Goal: Information Seeking & Learning: Learn about a topic

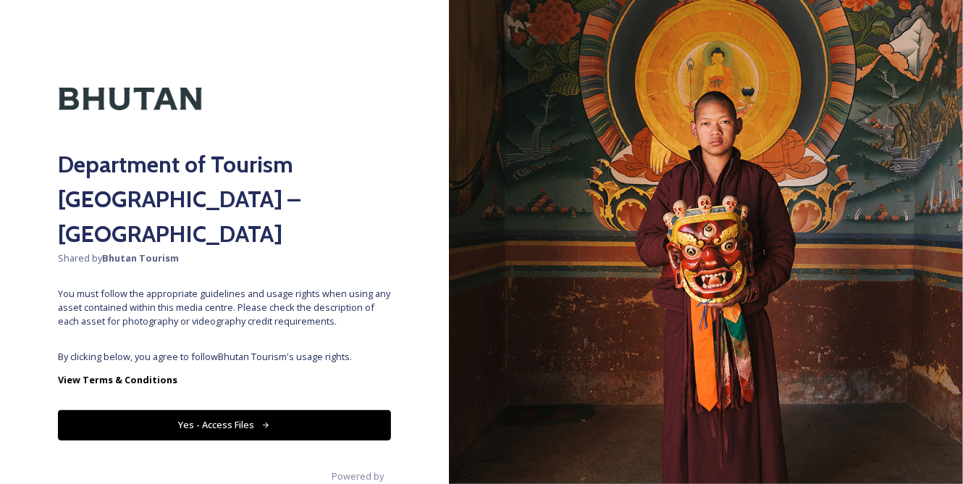
click at [190, 410] on button "Yes - Access Files" at bounding box center [224, 425] width 333 height 30
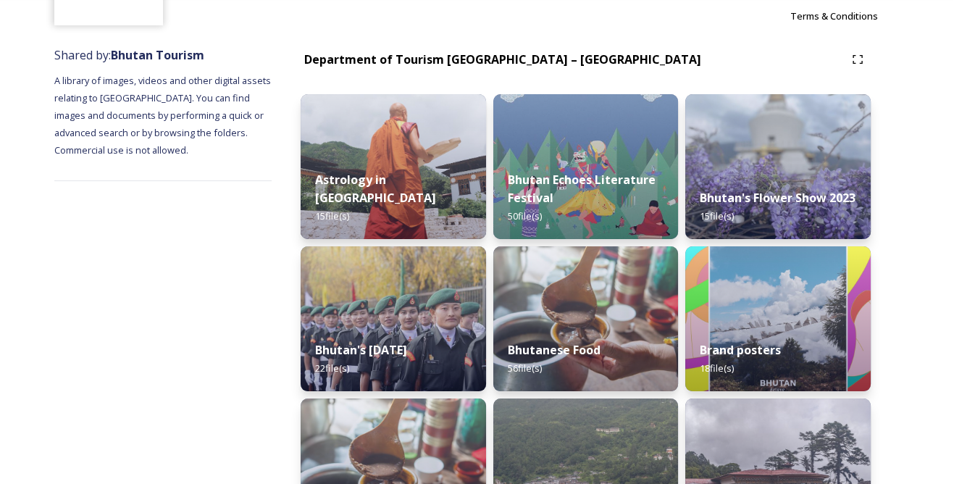
scroll to position [197, 0]
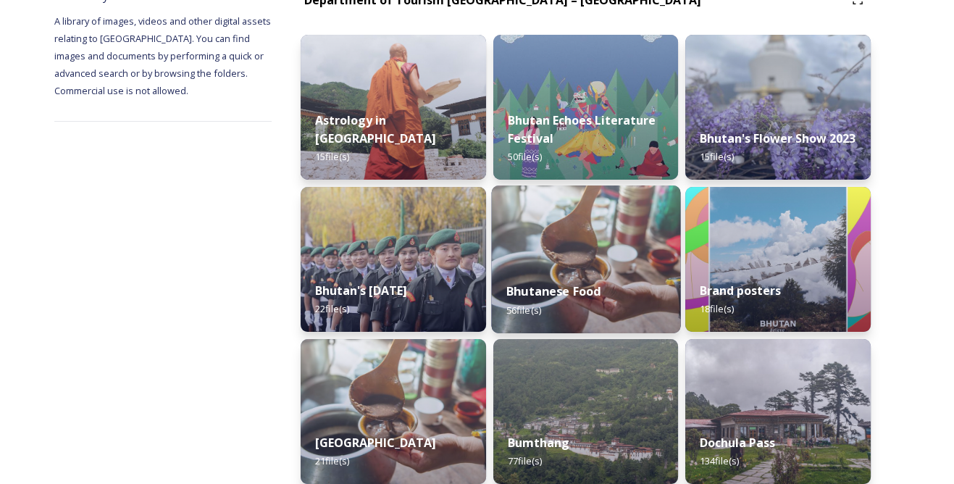
click at [565, 277] on div "Bhutanese Food 56 file(s)" at bounding box center [585, 300] width 189 height 66
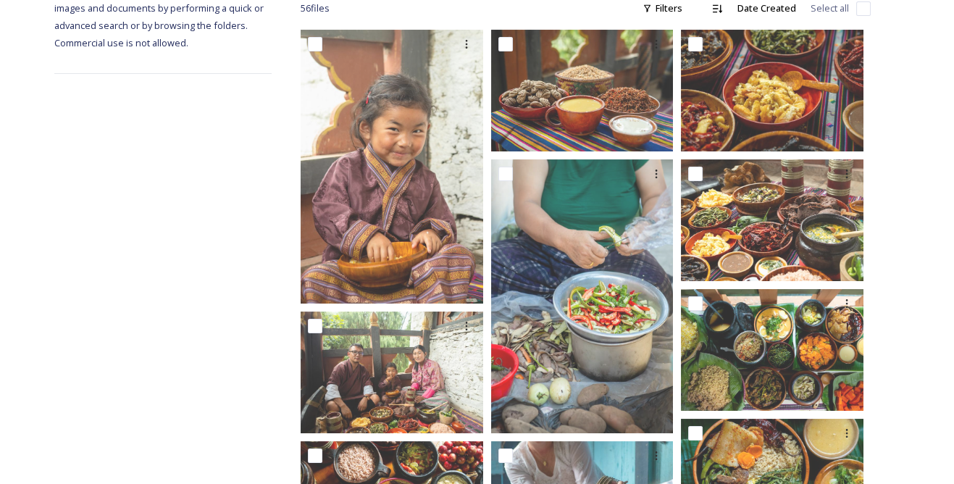
scroll to position [263, 0]
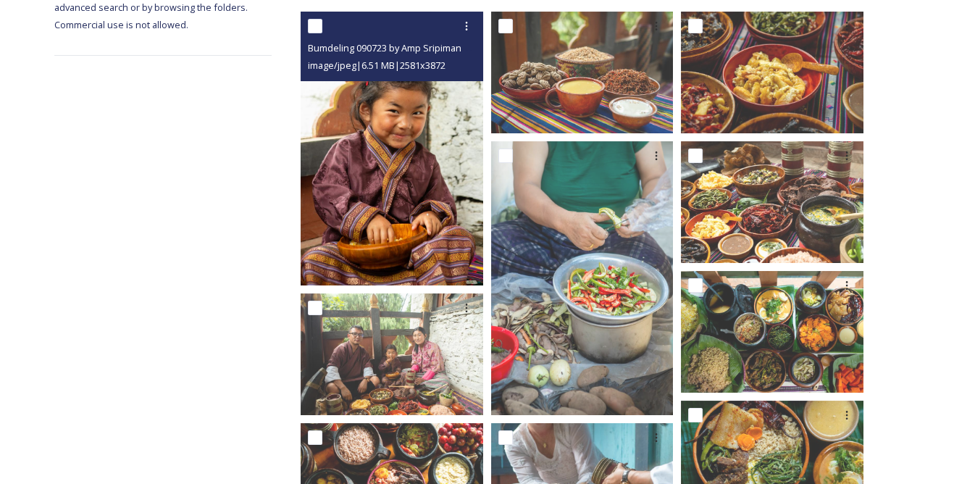
click at [403, 199] on img at bounding box center [391, 149] width 182 height 274
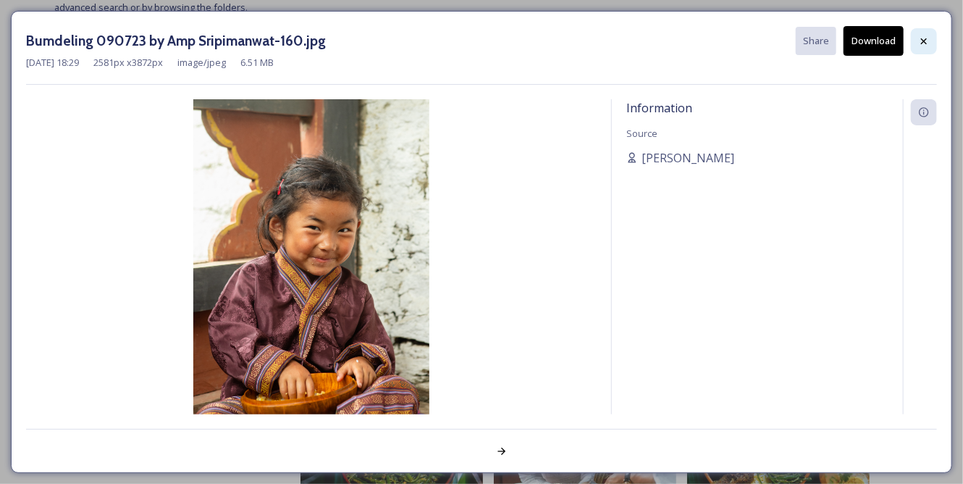
click at [920, 39] on icon at bounding box center [924, 41] width 12 height 12
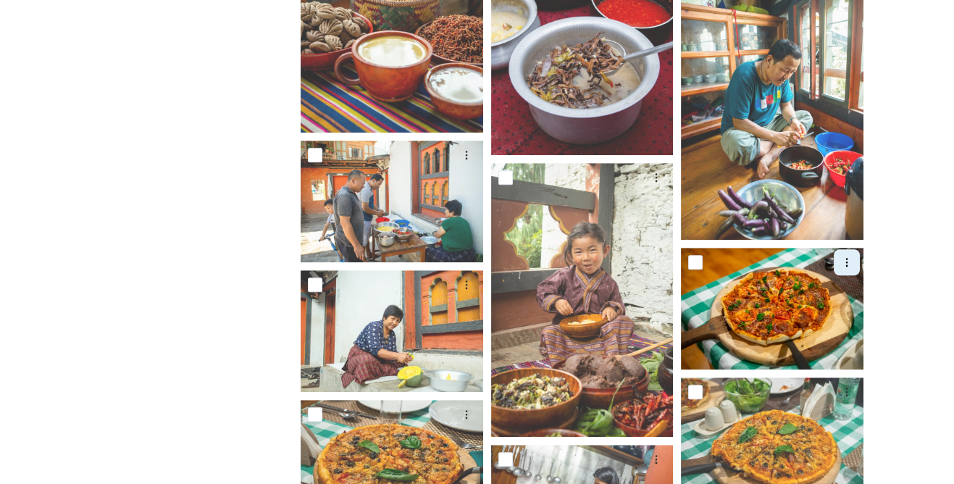
scroll to position [1645, 0]
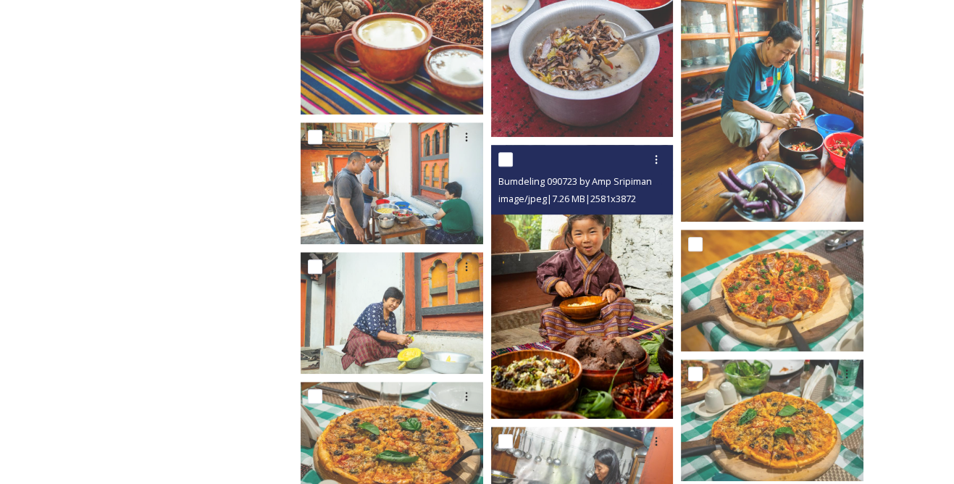
click at [564, 269] on img at bounding box center [582, 282] width 182 height 274
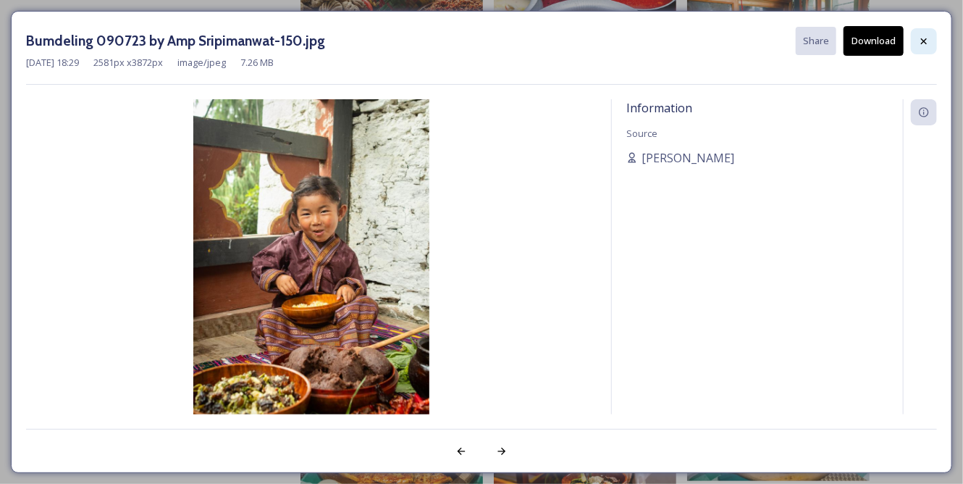
click at [927, 44] on div at bounding box center [924, 41] width 26 height 26
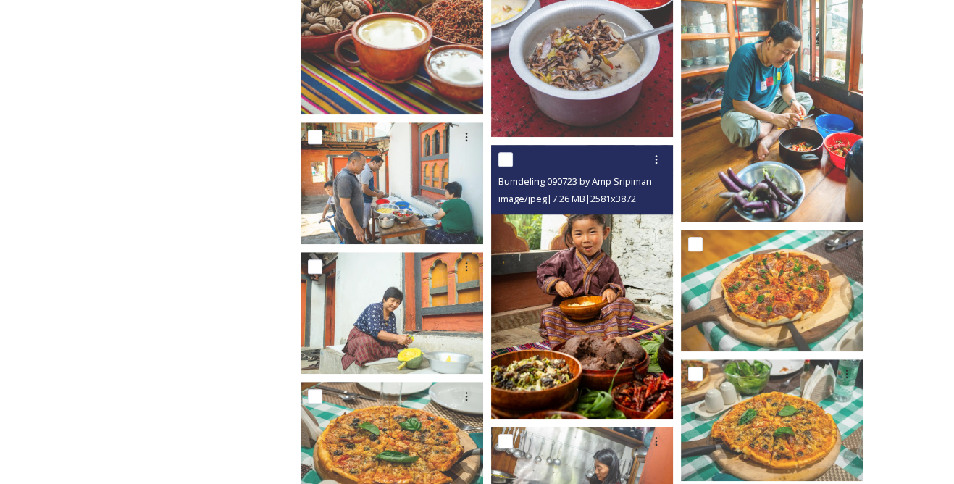
click at [631, 346] on img at bounding box center [582, 282] width 182 height 274
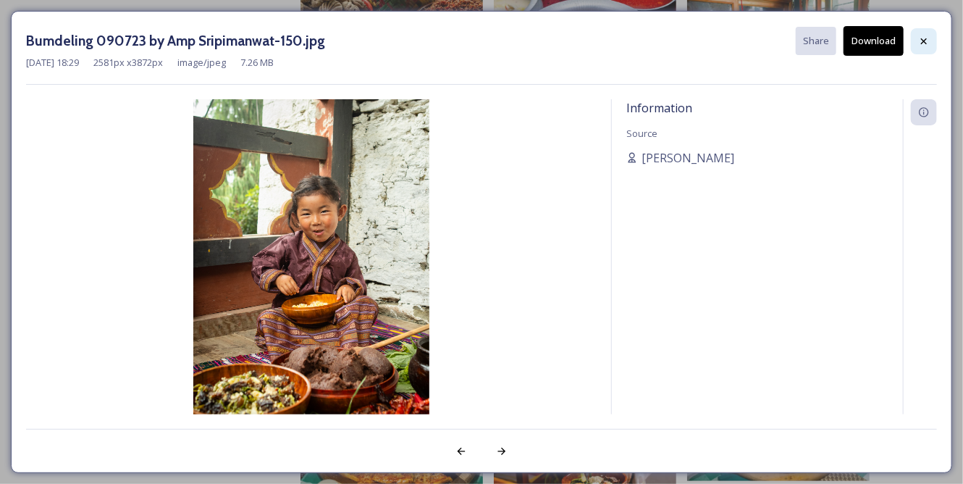
click at [928, 42] on icon at bounding box center [924, 41] width 12 height 12
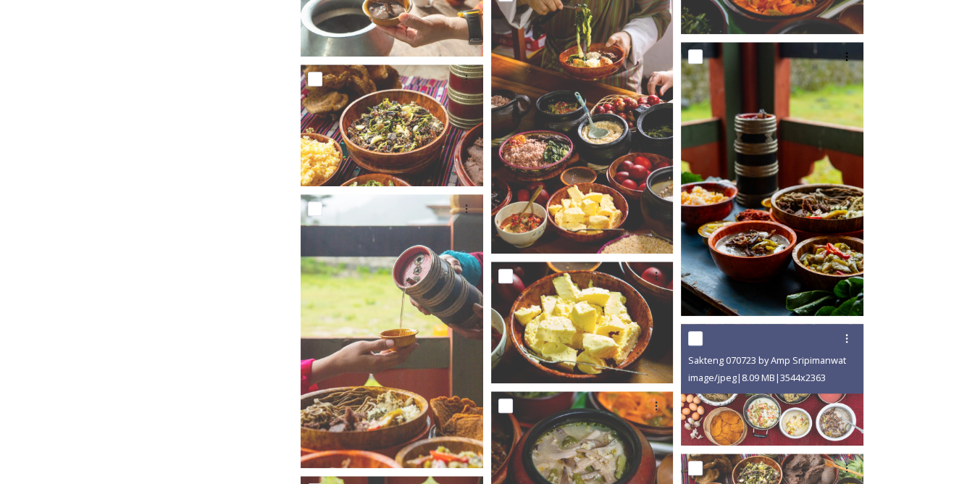
scroll to position [2435, 0]
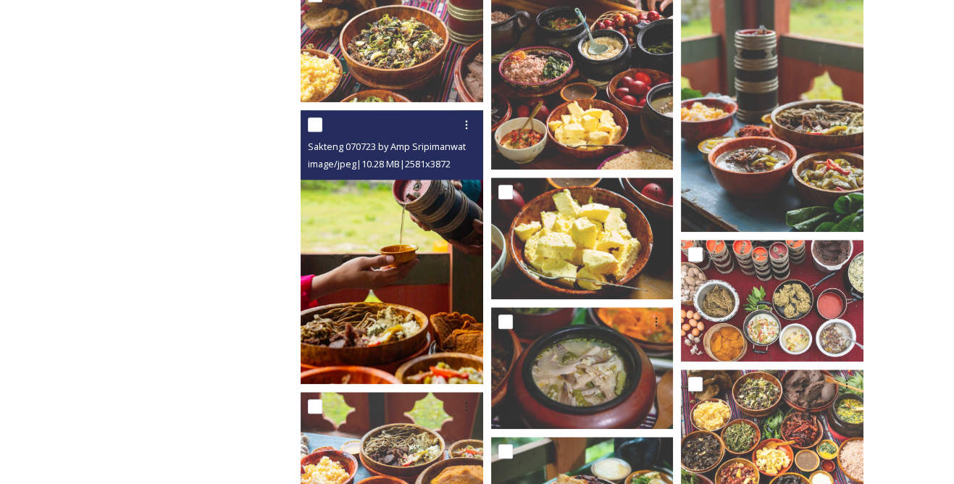
click at [461, 277] on img at bounding box center [391, 247] width 182 height 274
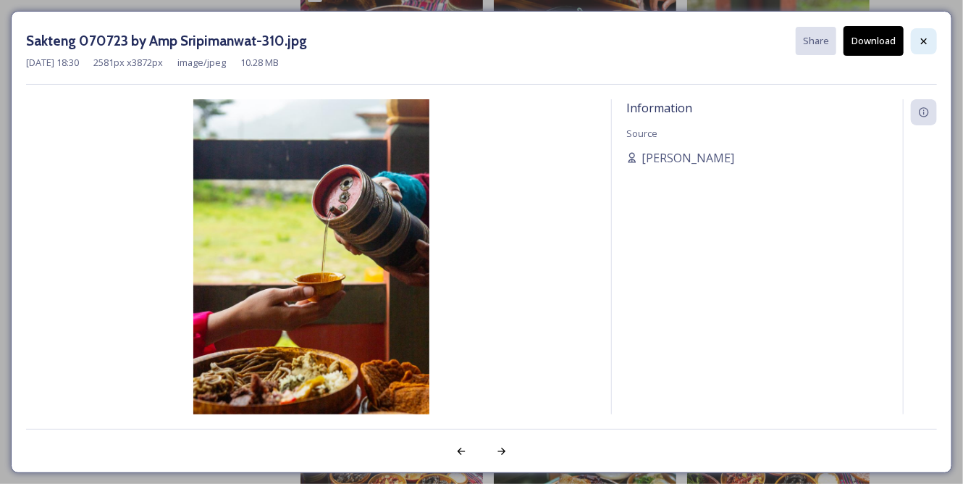
click at [926, 47] on div at bounding box center [924, 41] width 26 height 26
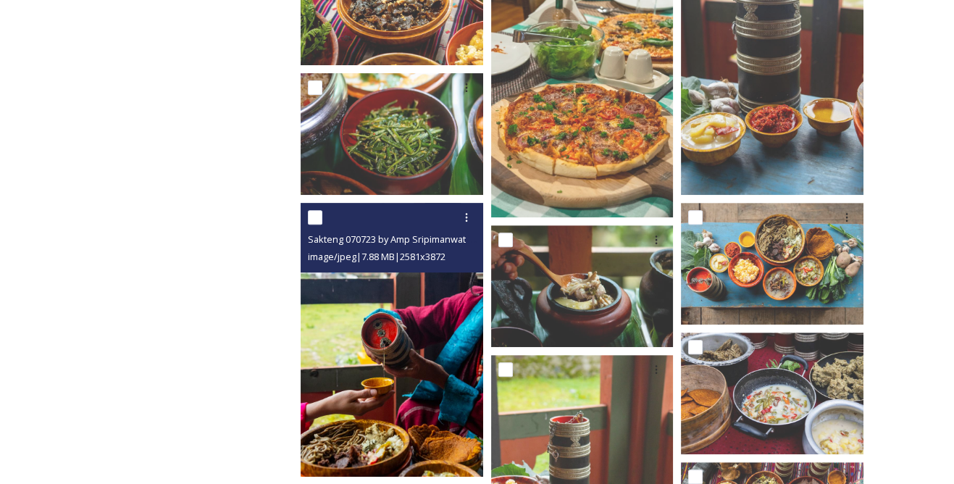
scroll to position [921, 0]
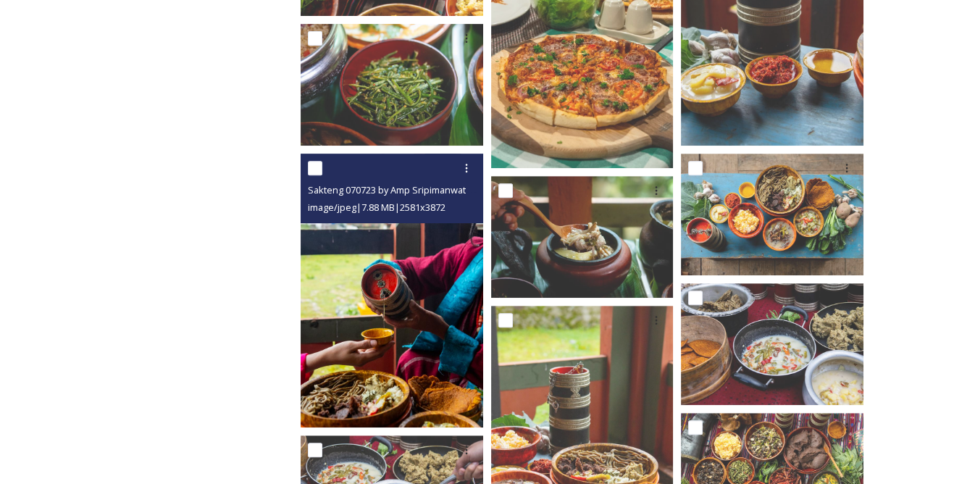
click at [424, 333] on img at bounding box center [391, 290] width 182 height 274
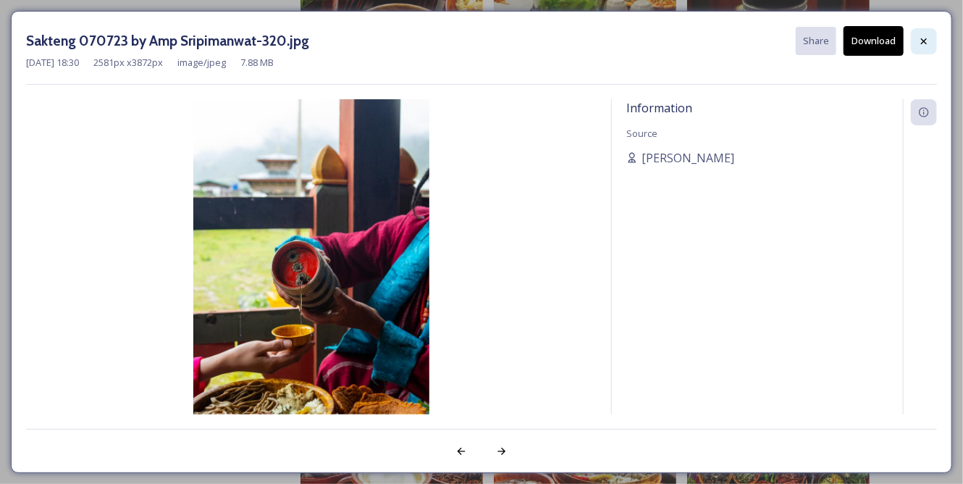
click at [927, 43] on icon at bounding box center [924, 41] width 12 height 12
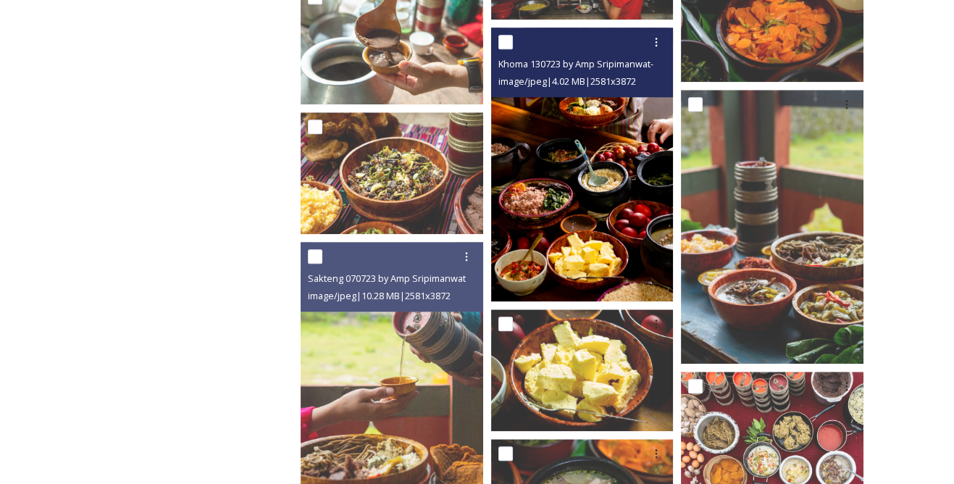
scroll to position [2567, 0]
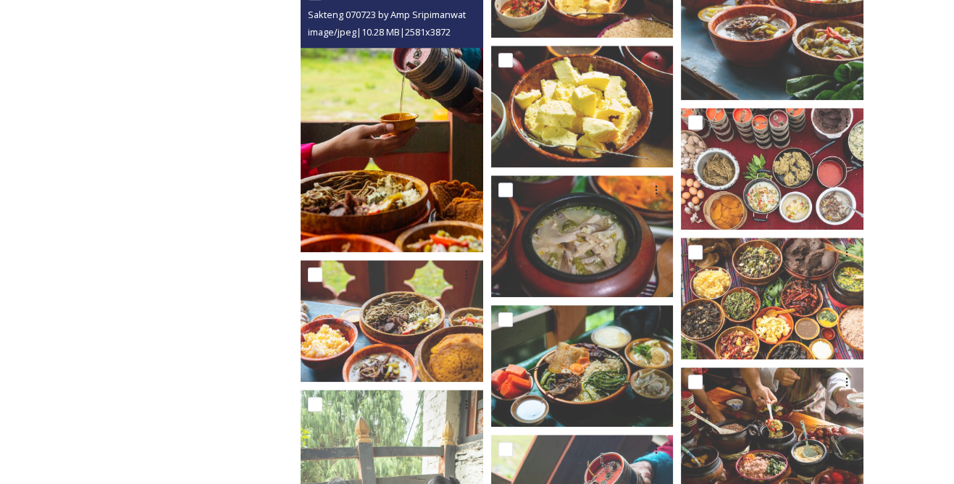
click at [399, 174] on img at bounding box center [391, 115] width 182 height 274
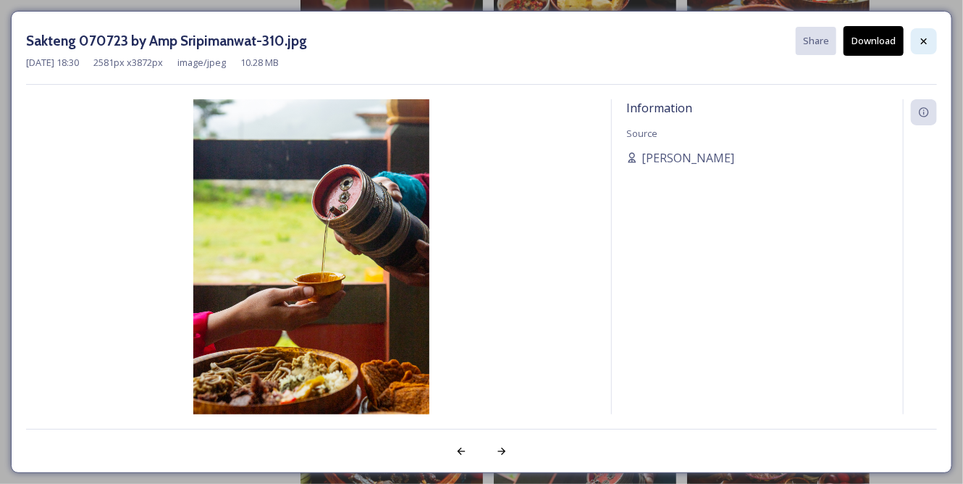
click at [925, 46] on icon at bounding box center [924, 41] width 12 height 12
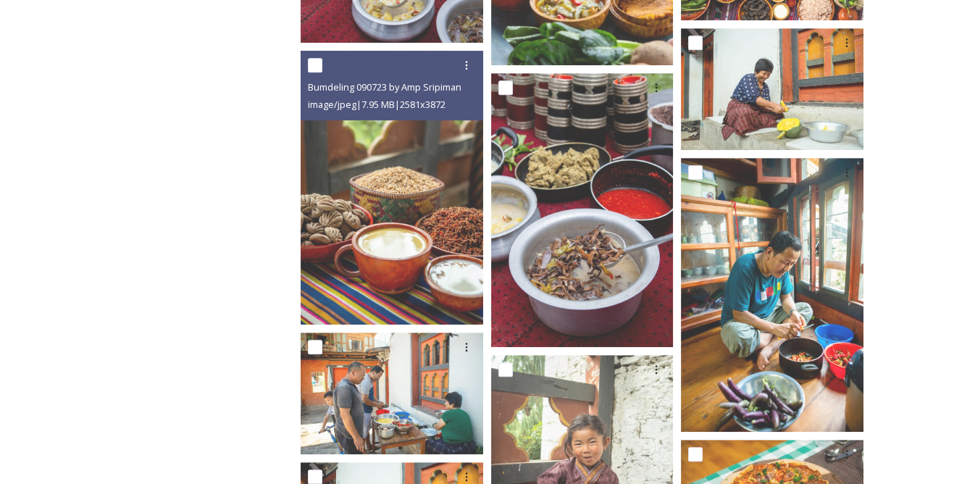
scroll to position [1316, 0]
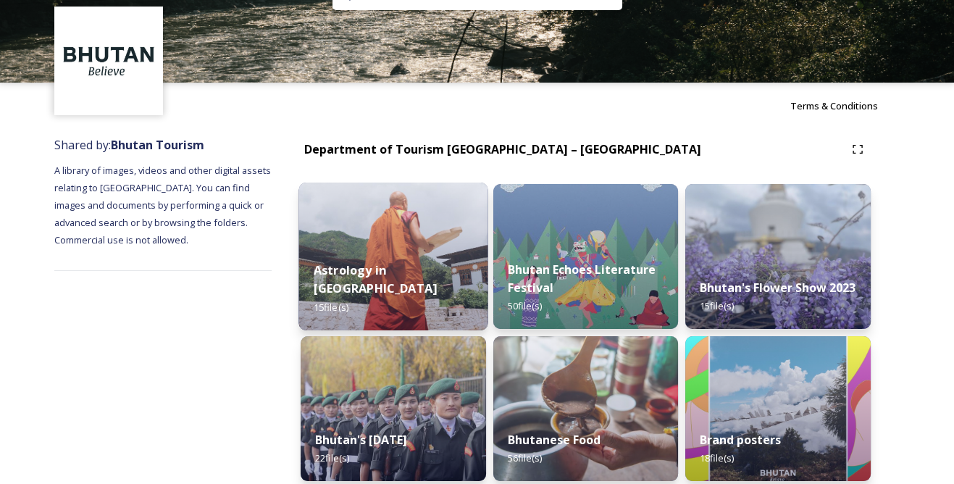
click at [410, 267] on strong "Astrology in Bhutan" at bounding box center [375, 278] width 123 height 35
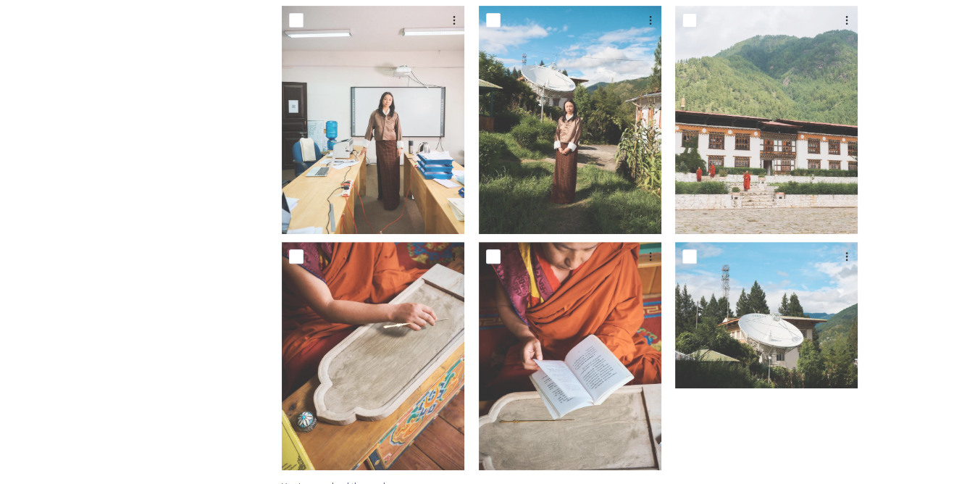
scroll to position [994, 0]
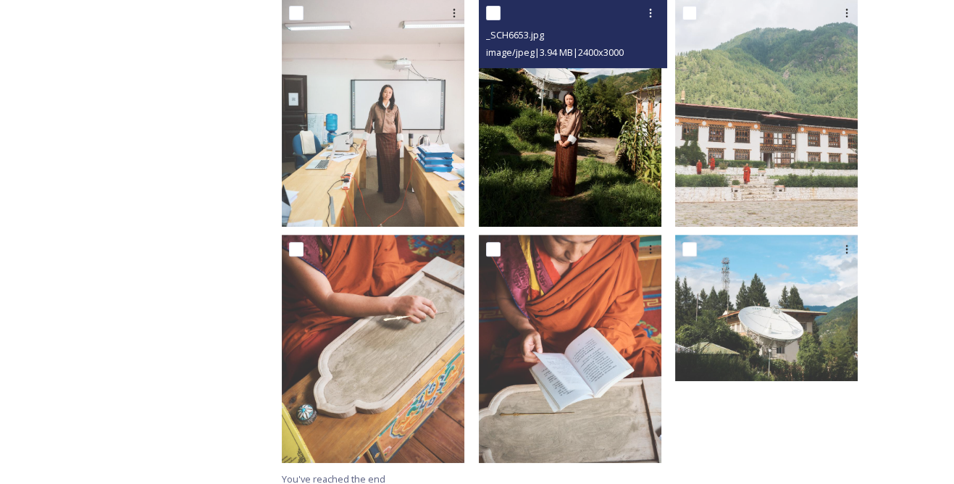
click at [572, 169] on img at bounding box center [570, 113] width 182 height 228
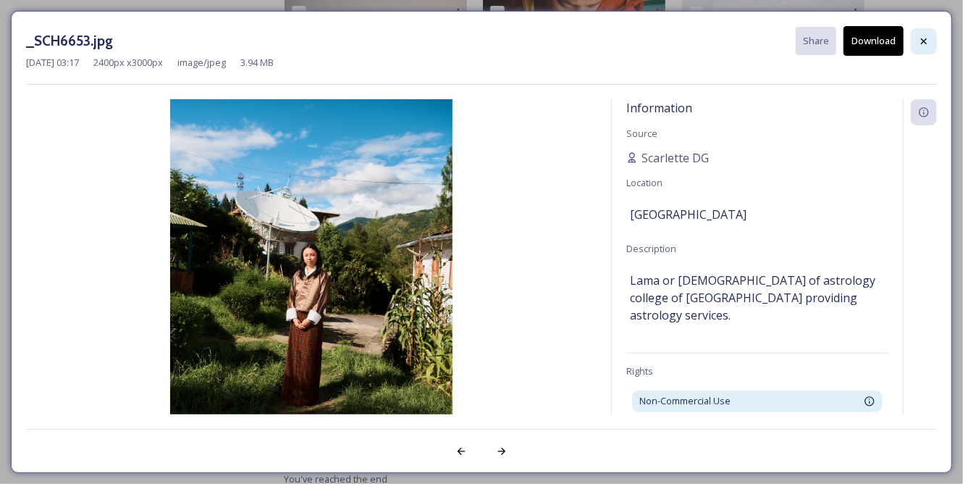
click at [929, 38] on icon at bounding box center [924, 41] width 12 height 12
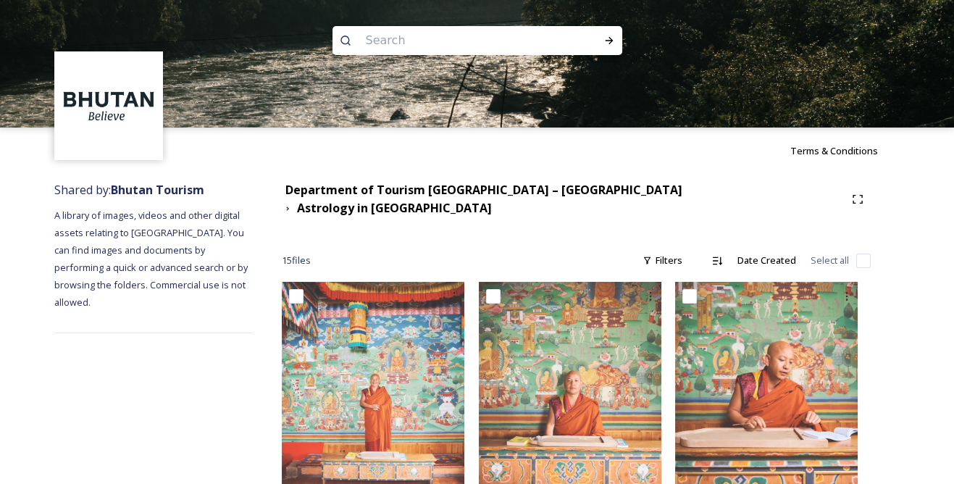
scroll to position [0, 0]
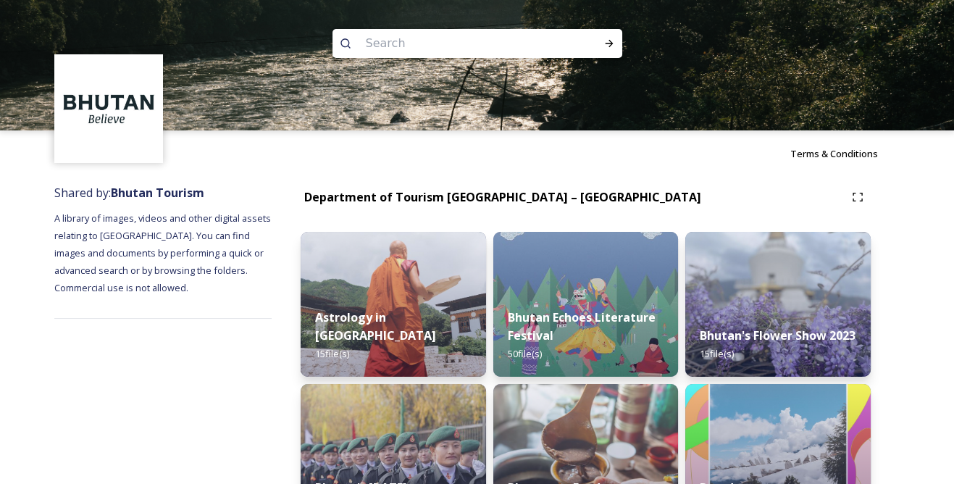
click at [767, 327] on strong "Bhutan's Flower Show 2023" at bounding box center [777, 335] width 156 height 16
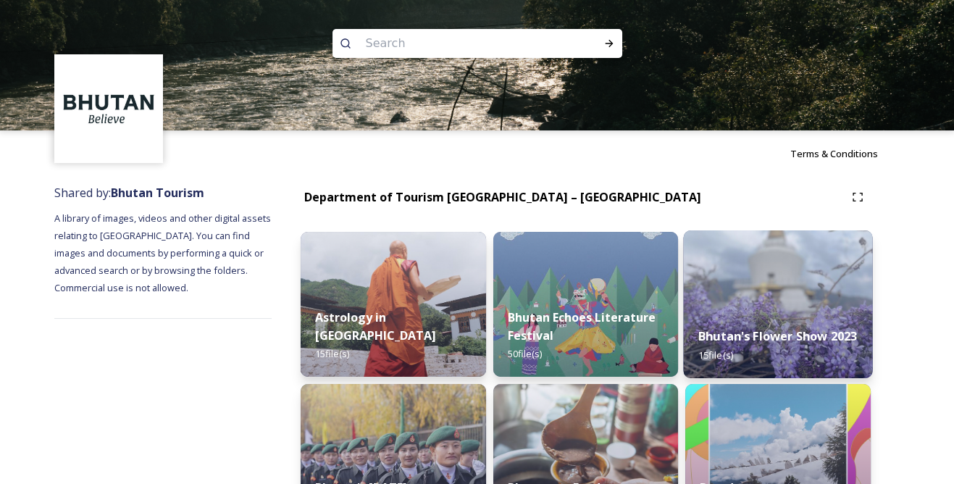
scroll to position [131, 0]
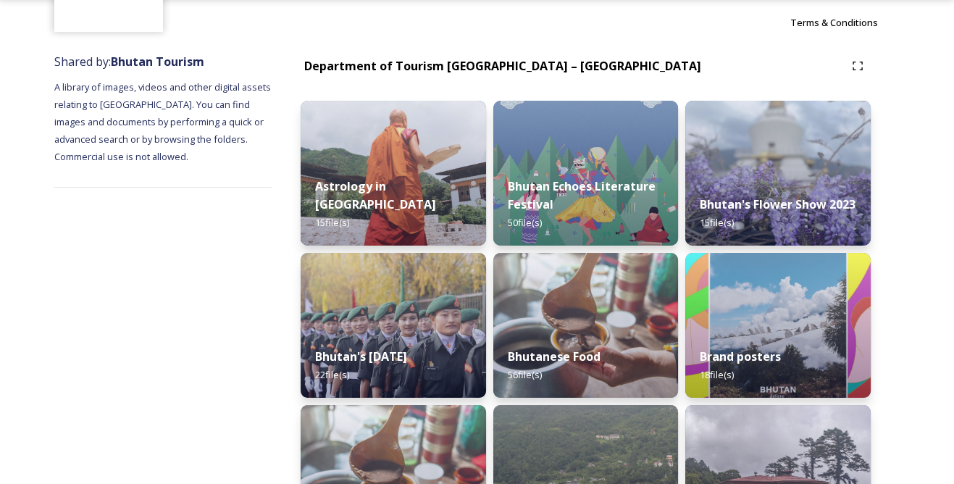
click at [754, 75] on div "Department of Tourism [GEOGRAPHIC_DATA] – [GEOGRAPHIC_DATA]" at bounding box center [572, 66] width 544 height 18
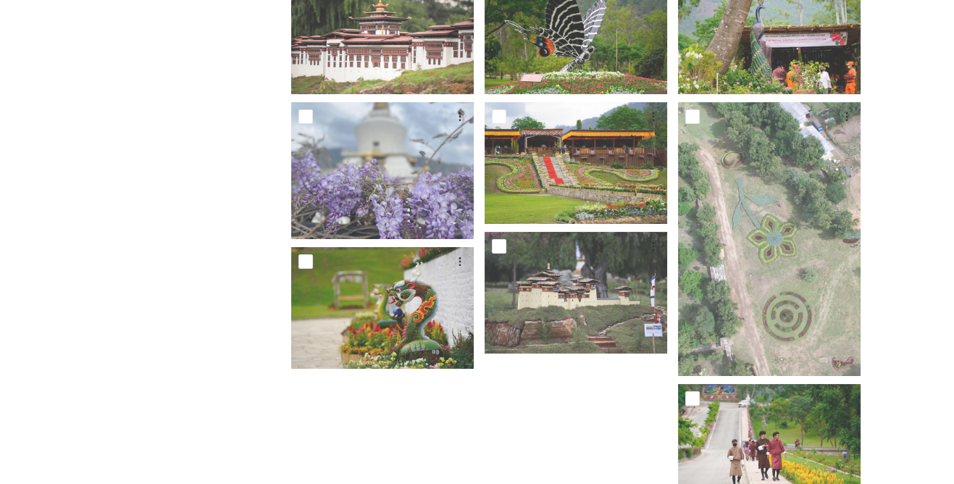
scroll to position [614, 0]
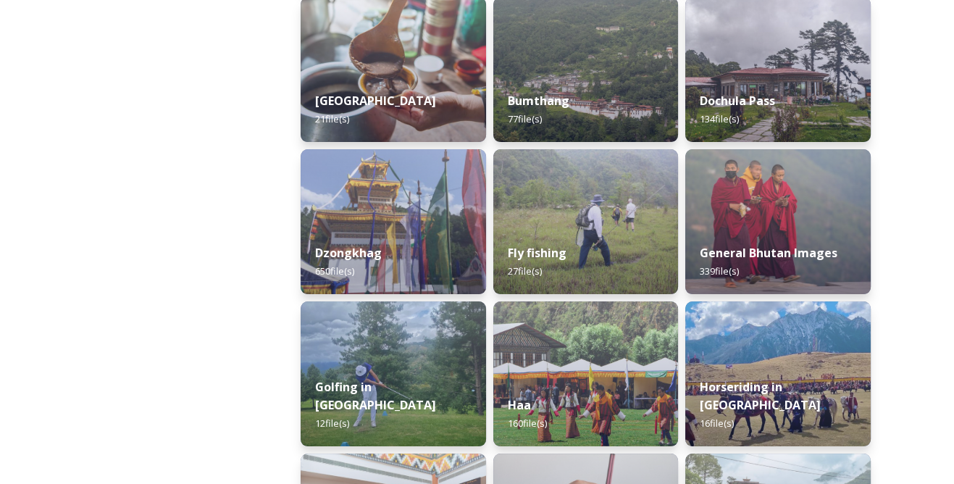
scroll to position [592, 0]
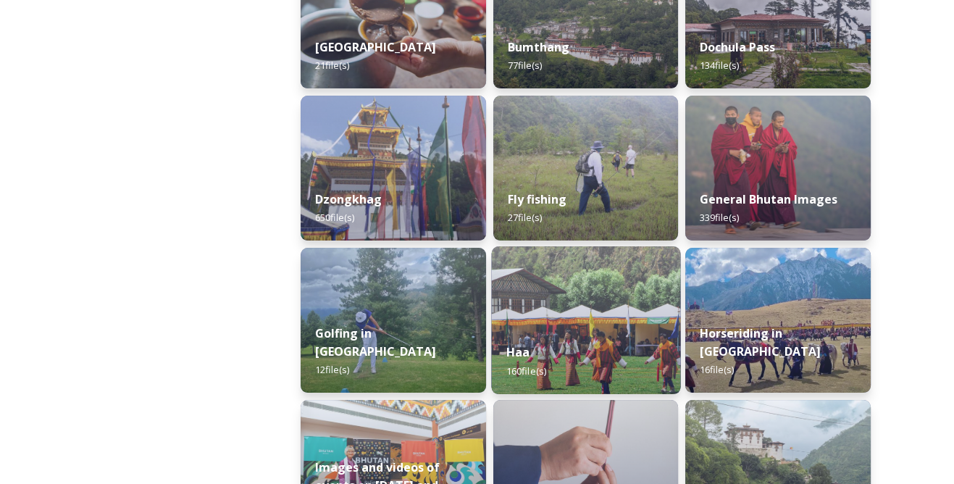
click at [580, 351] on div "Haa 160 file(s)" at bounding box center [585, 361] width 189 height 66
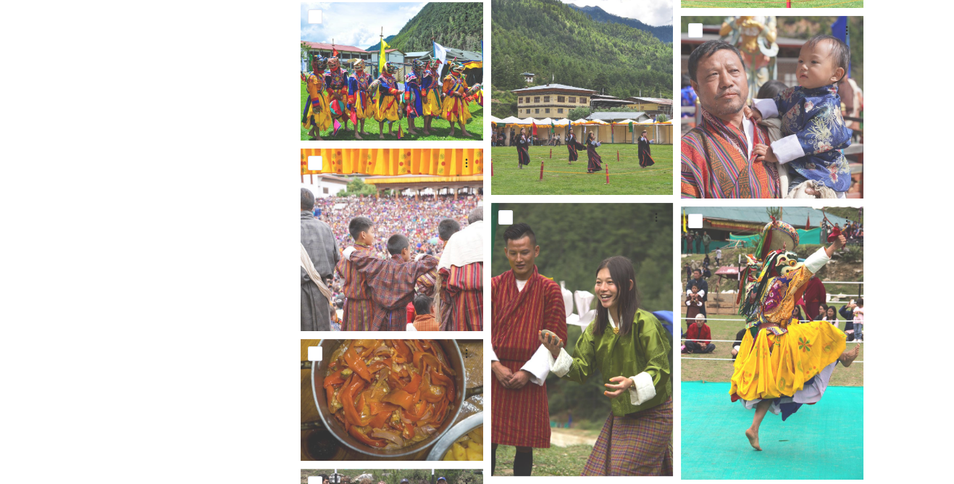
scroll to position [723, 0]
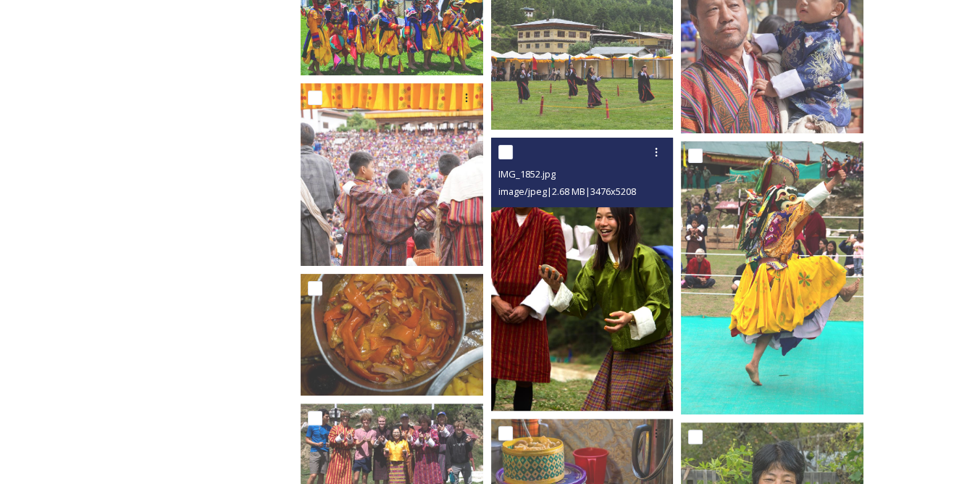
click at [613, 258] on img at bounding box center [582, 275] width 182 height 274
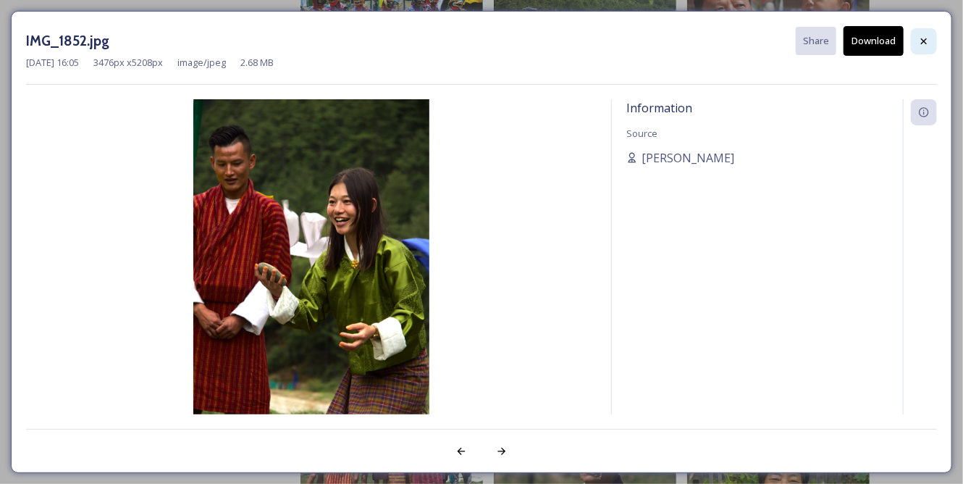
click at [931, 46] on div at bounding box center [924, 41] width 26 height 26
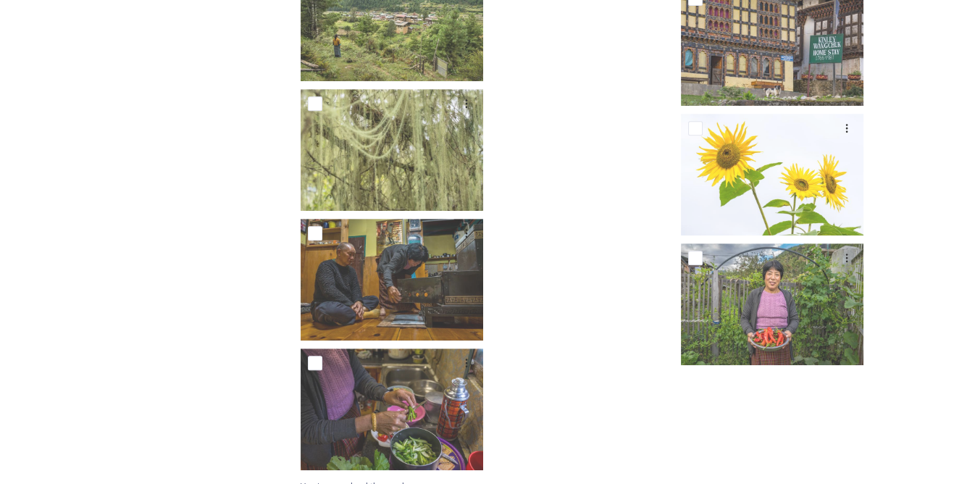
scroll to position [9118, 0]
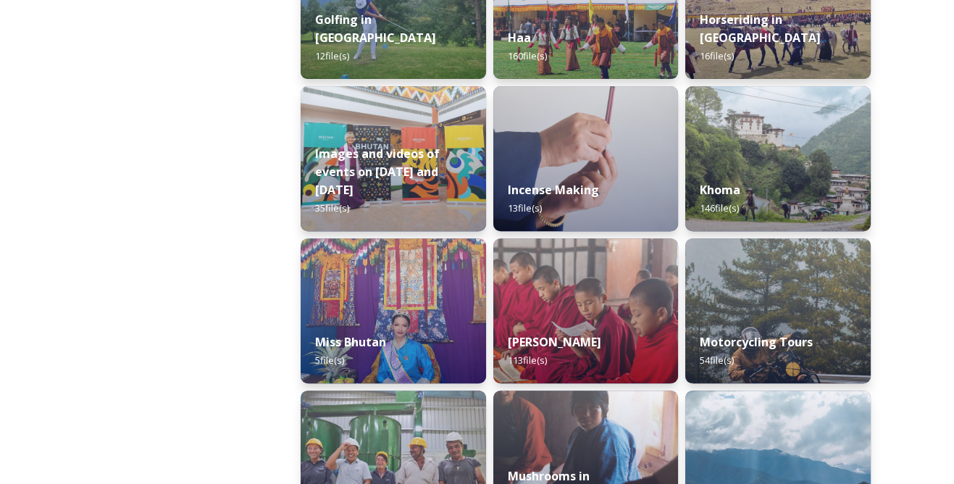
scroll to position [921, 0]
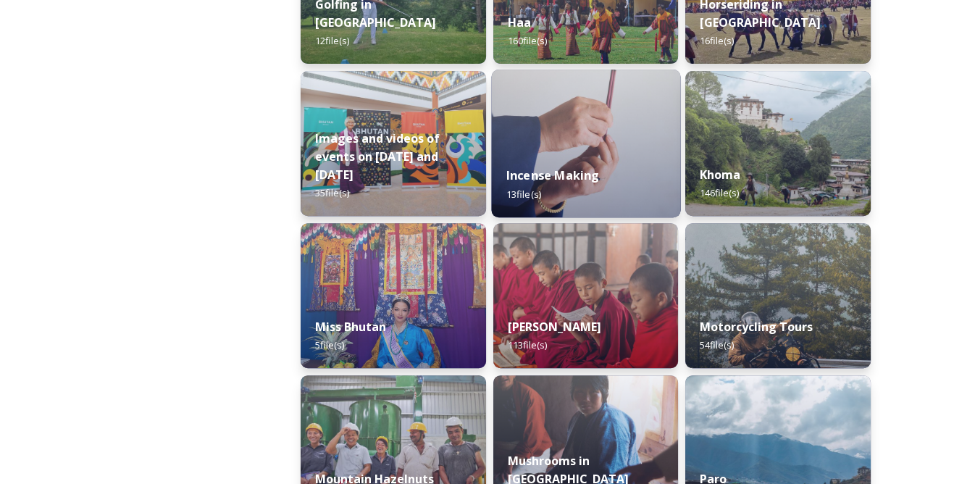
click at [557, 183] on div "Incense Making 13 file(s)" at bounding box center [585, 184] width 189 height 66
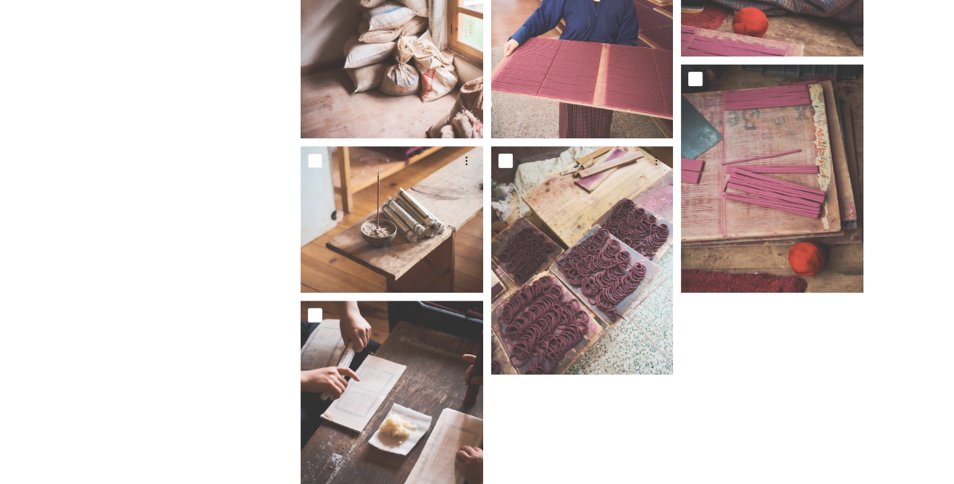
scroll to position [912, 0]
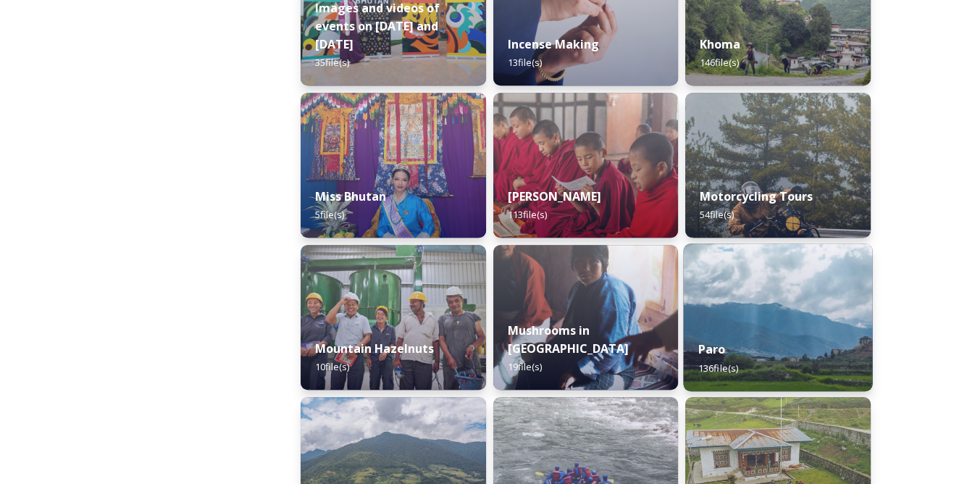
scroll to position [1053, 0]
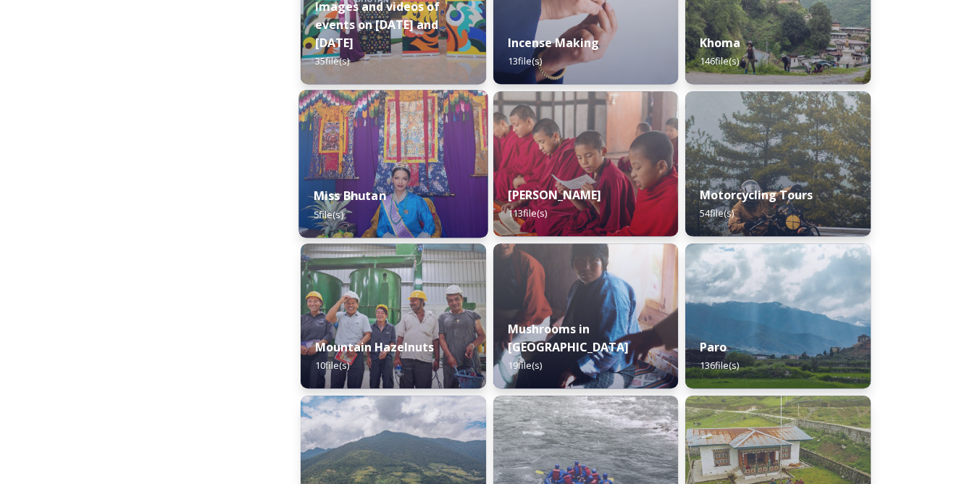
click at [358, 196] on strong "Miss Bhutan" at bounding box center [350, 196] width 72 height 16
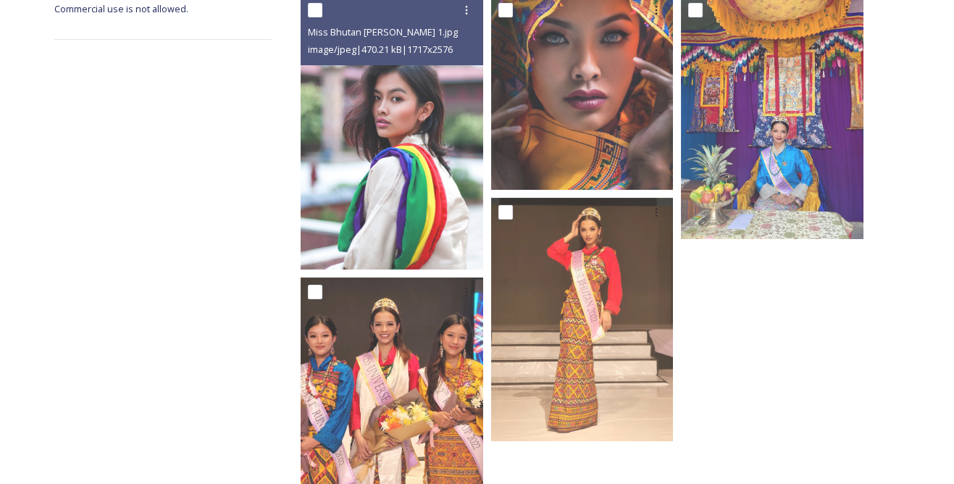
scroll to position [263, 0]
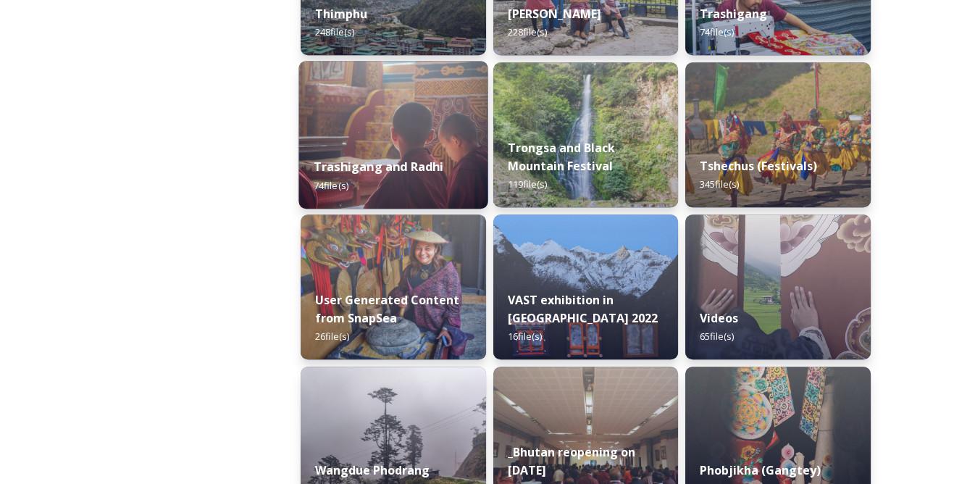
scroll to position [1843, 0]
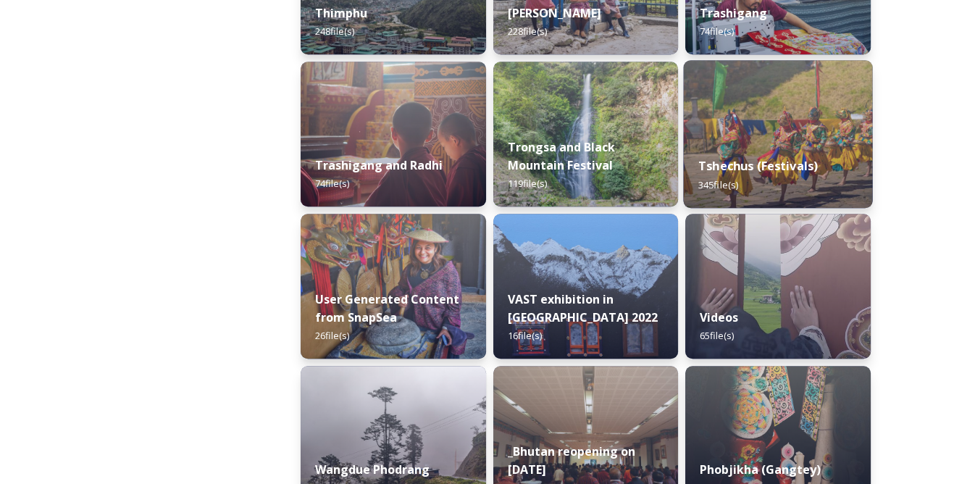
click at [809, 164] on strong "Tshechus (Festivals)" at bounding box center [757, 166] width 119 height 16
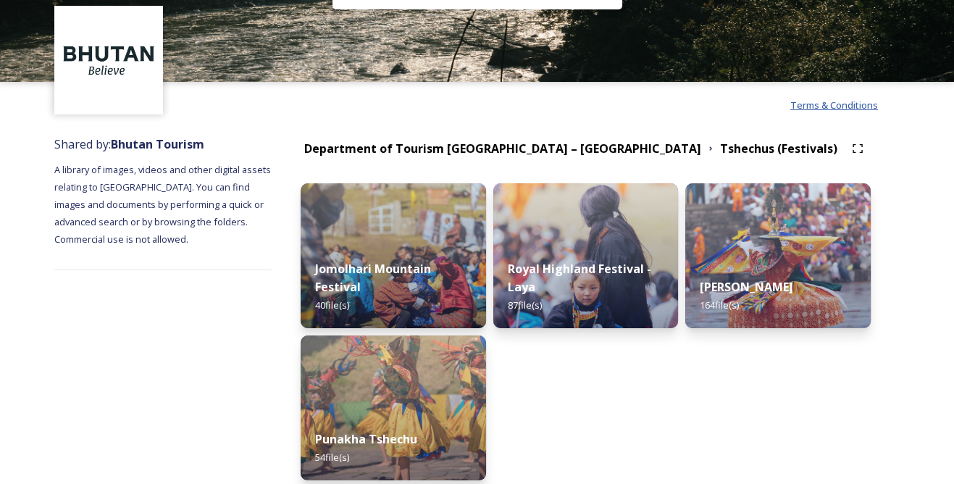
scroll to position [65, 0]
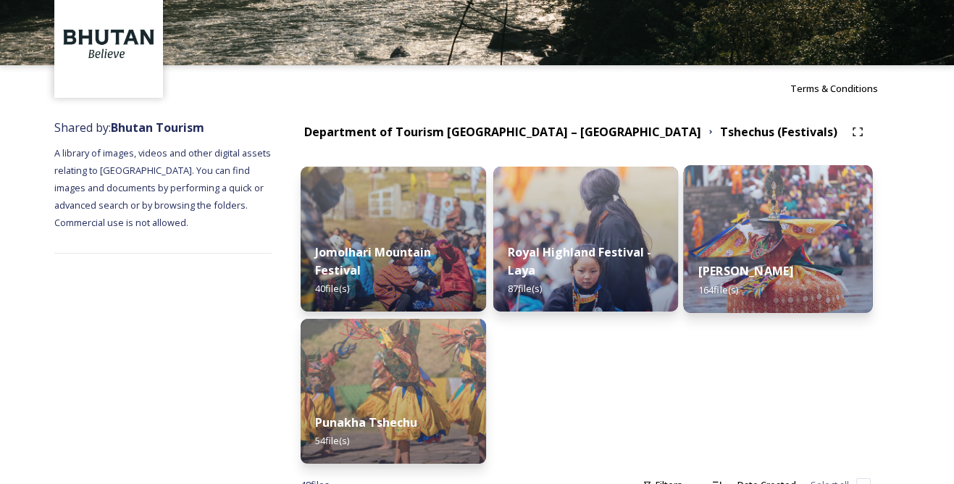
click at [790, 261] on div "Thimphu Tshechu 164 file(s)" at bounding box center [777, 280] width 189 height 66
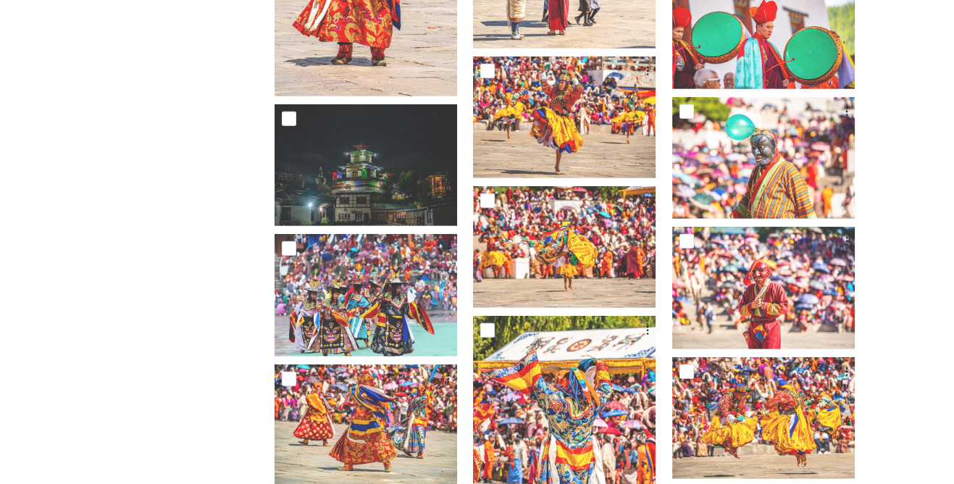
scroll to position [6713, 0]
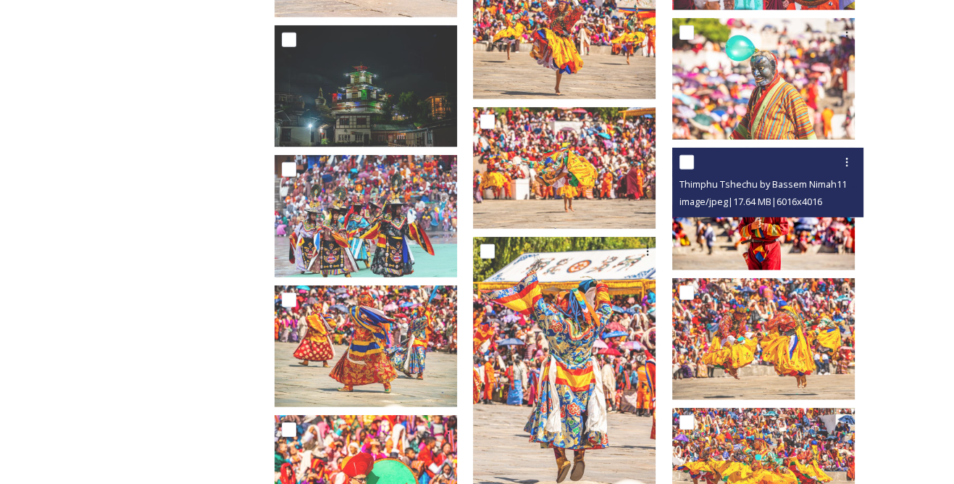
click at [836, 217] on img at bounding box center [763, 209] width 182 height 122
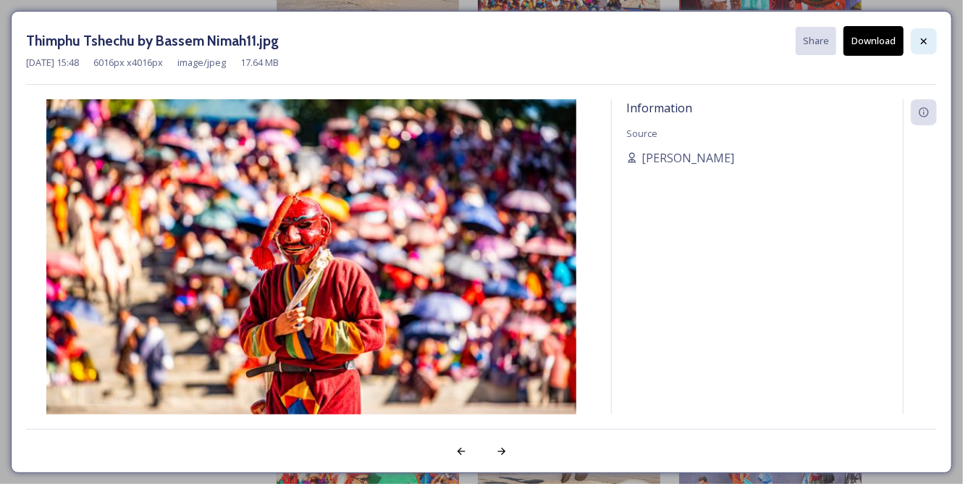
click at [919, 45] on icon at bounding box center [924, 41] width 12 height 12
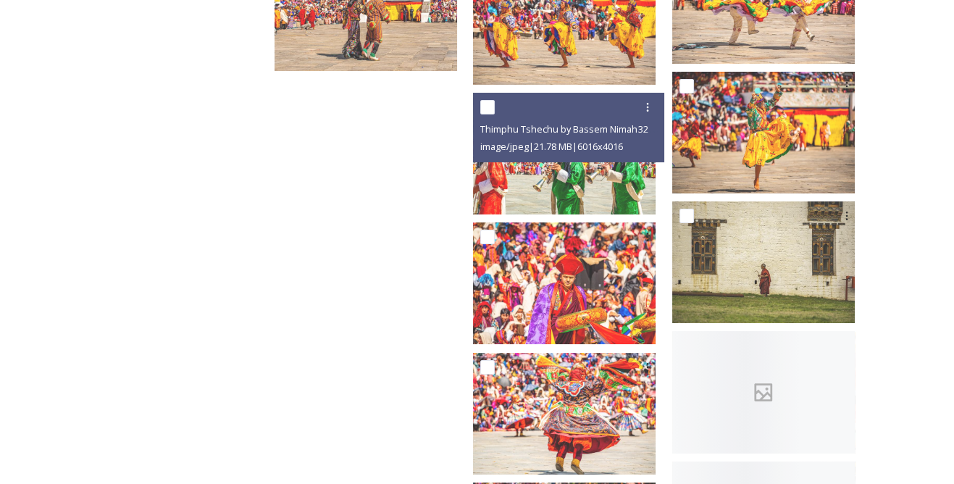
scroll to position [8293, 0]
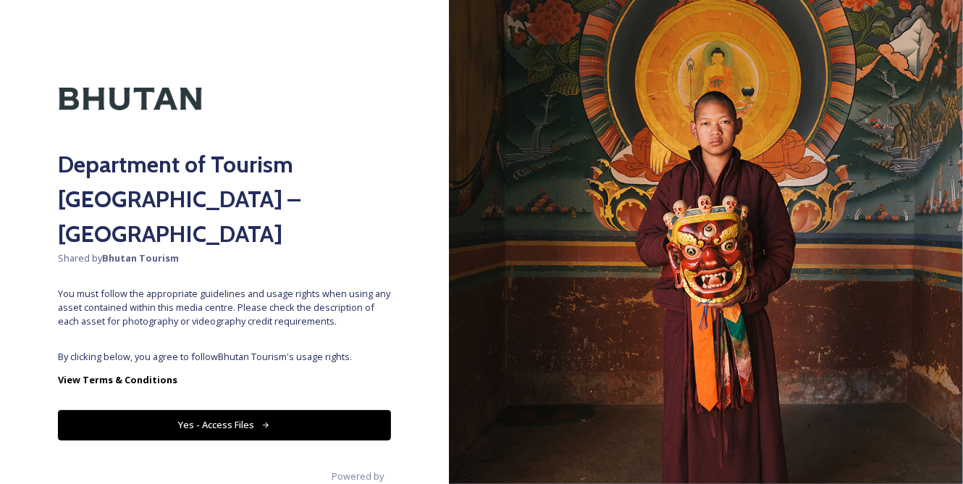
click at [345, 410] on button "Yes - Access Files" at bounding box center [224, 425] width 333 height 30
click at [298, 410] on button "Yes - Access Files" at bounding box center [224, 425] width 333 height 30
click at [295, 410] on button "Yes - Access Files" at bounding box center [224, 425] width 333 height 30
